Goal: Transaction & Acquisition: Purchase product/service

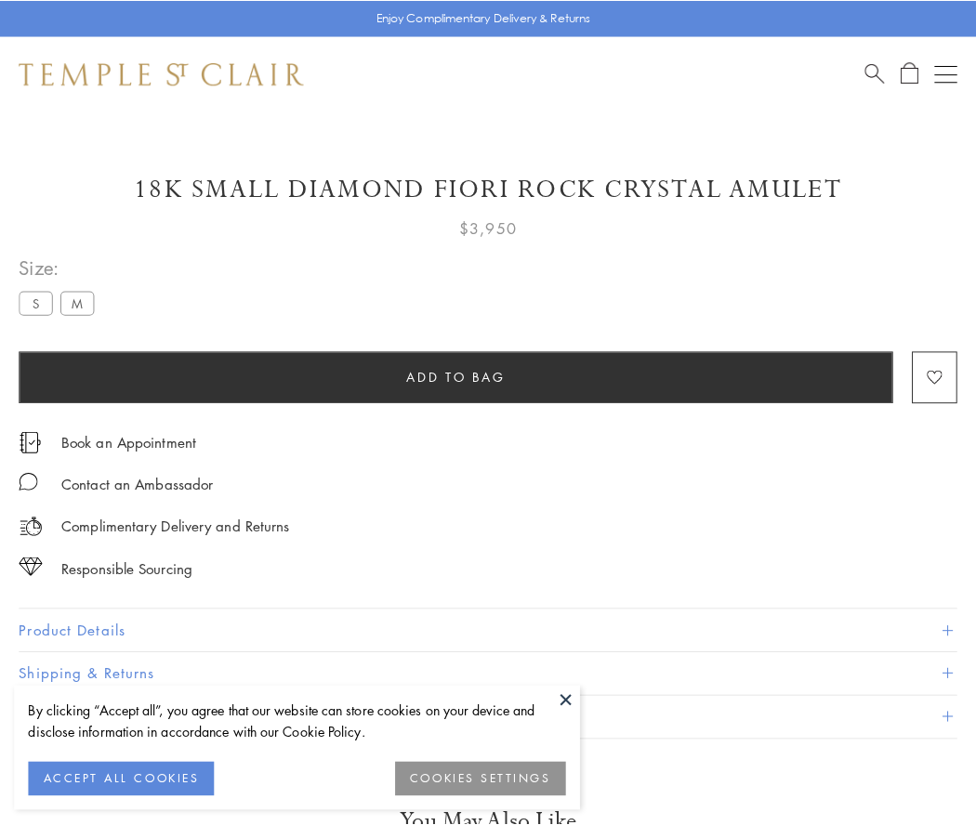
scroll to position [46, 0]
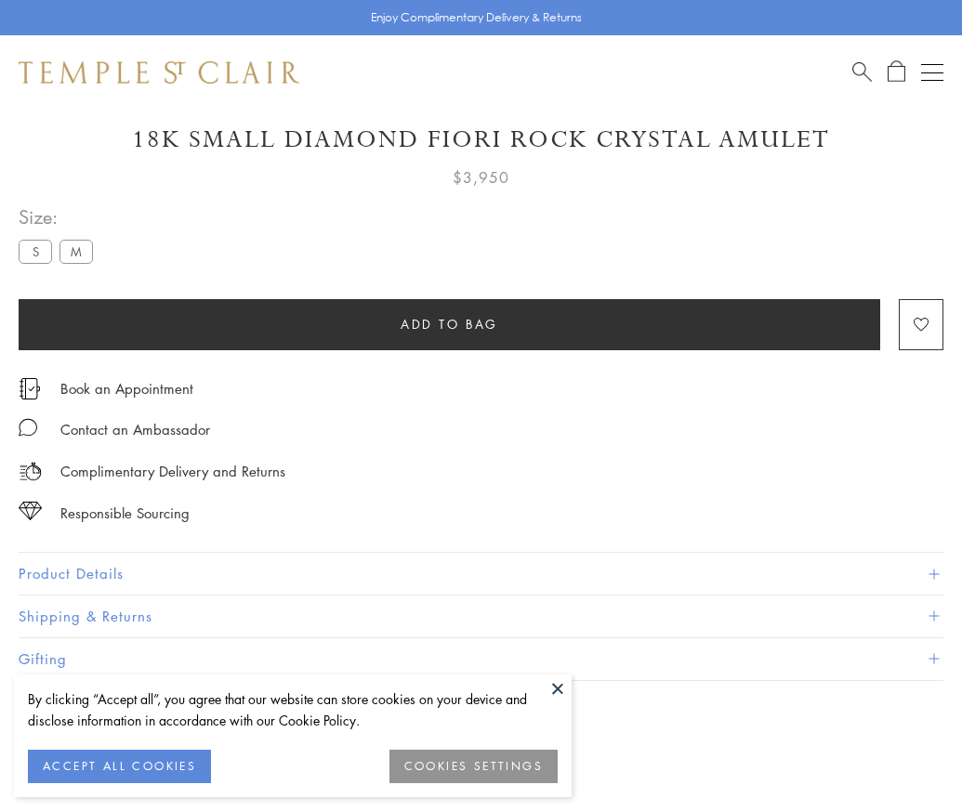
click at [449, 323] on span "Add to bag" at bounding box center [450, 324] width 98 height 20
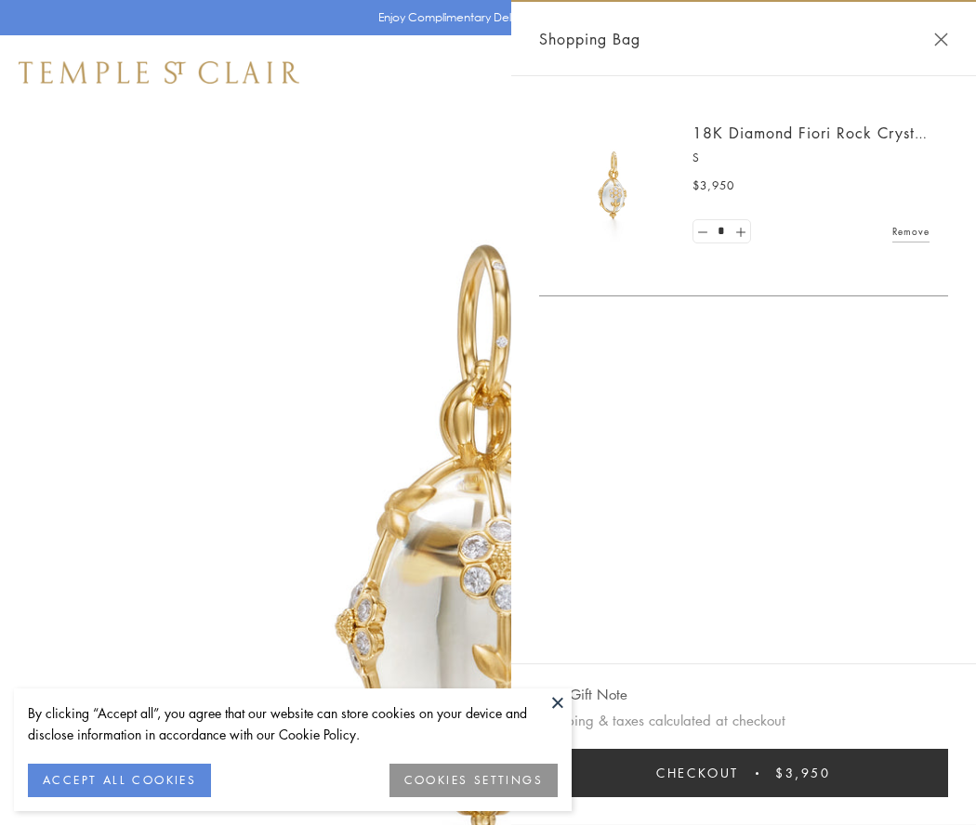
click at [744, 773] on button "Checkout $3,950" at bounding box center [743, 773] width 409 height 48
